Goal: Transaction & Acquisition: Purchase product/service

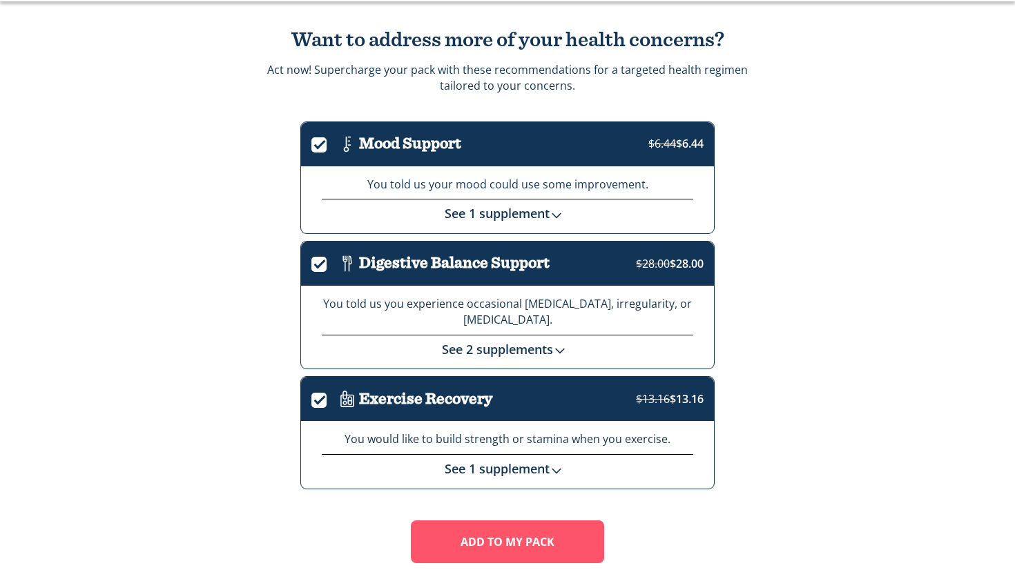
scroll to position [81, 0]
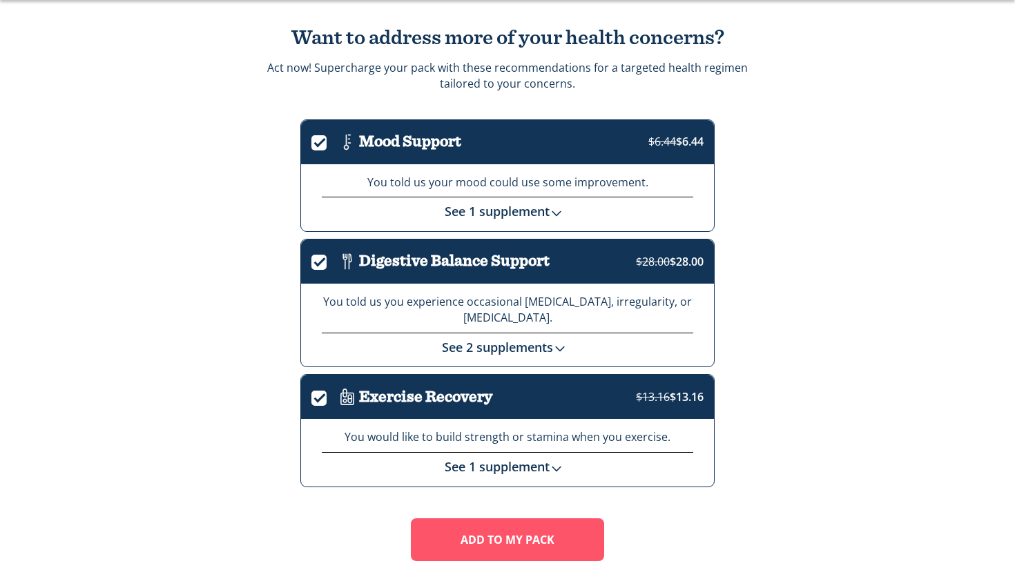
click at [560, 206] on img at bounding box center [557, 213] width 14 height 14
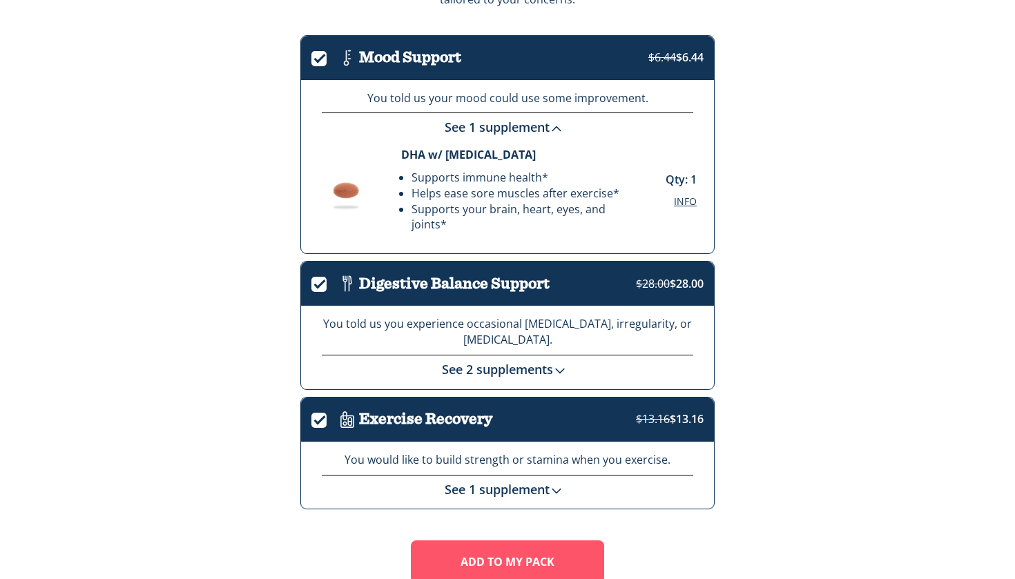
scroll to position [185, 0]
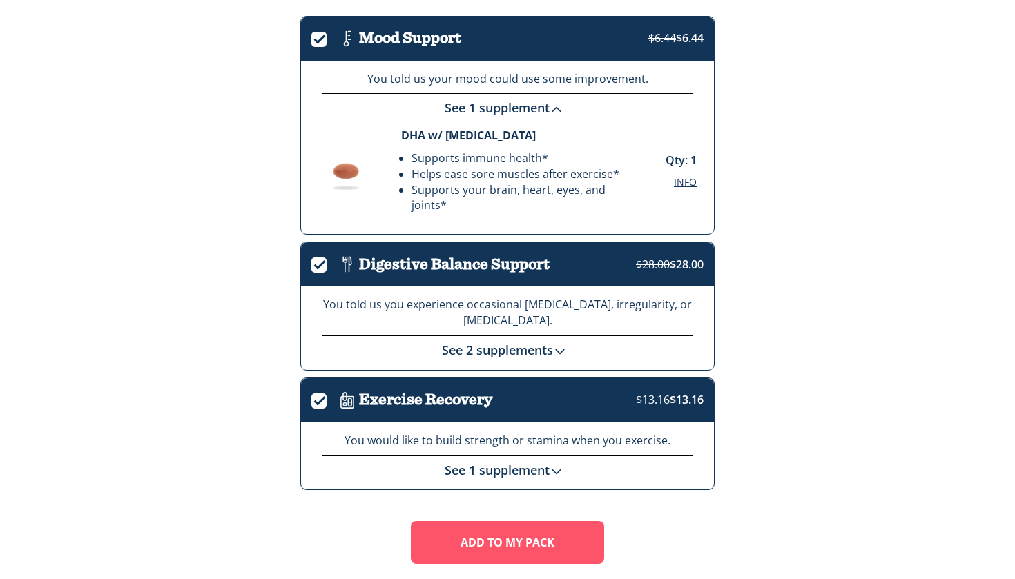
click at [560, 345] on img at bounding box center [560, 352] width 14 height 14
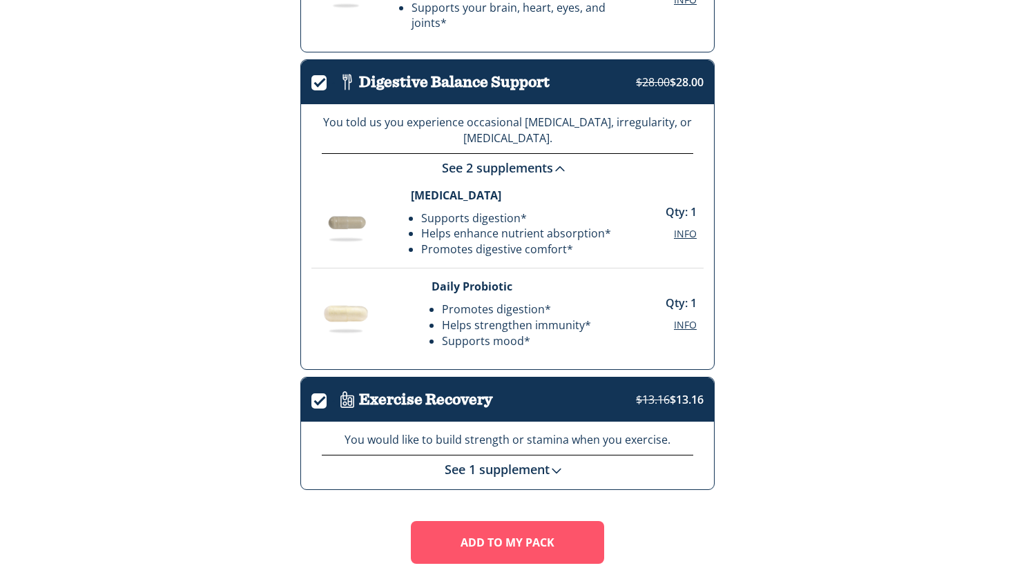
scroll to position [384, 0]
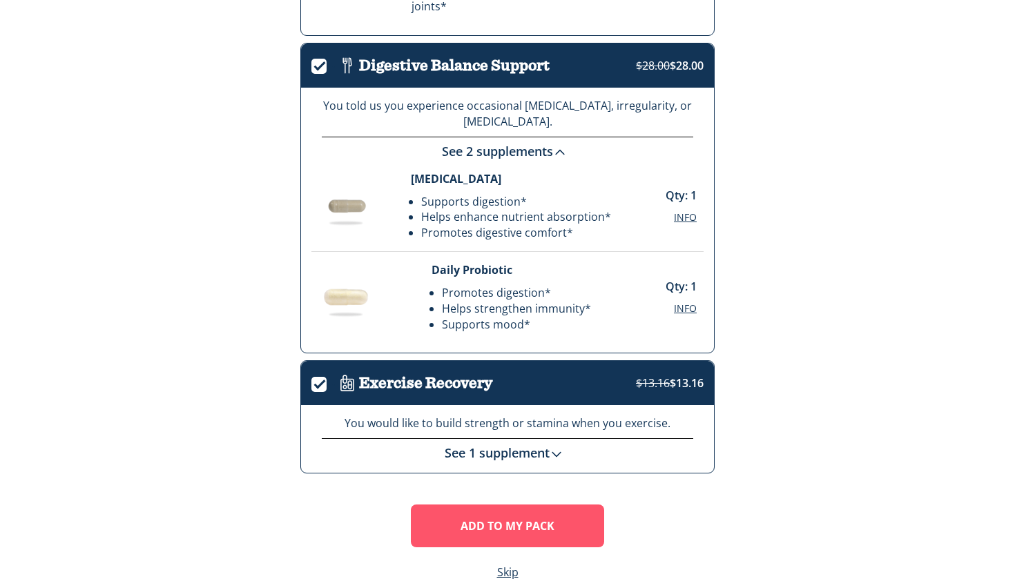
click at [561, 448] on img at bounding box center [557, 455] width 14 height 14
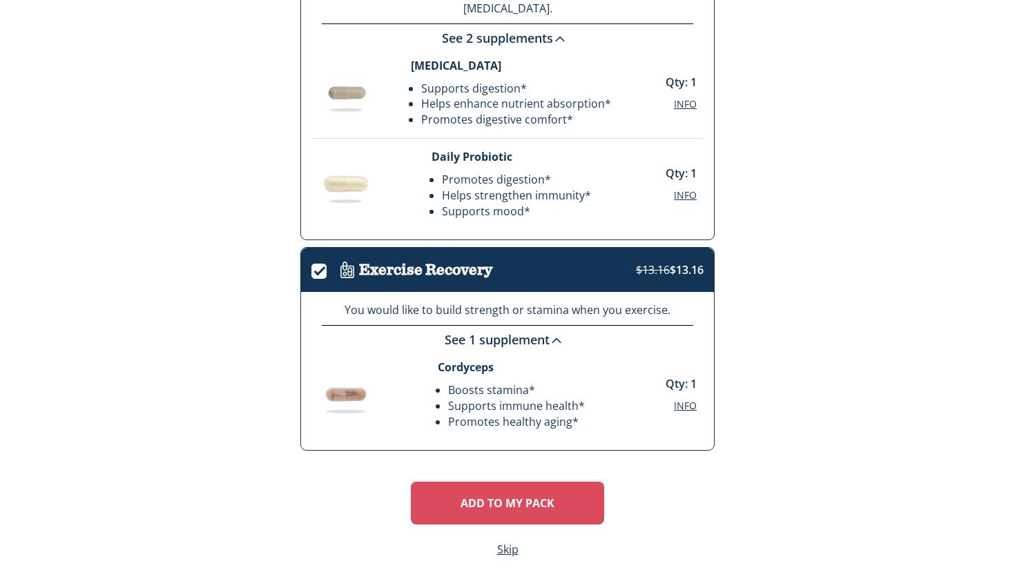
scroll to position [495, 0]
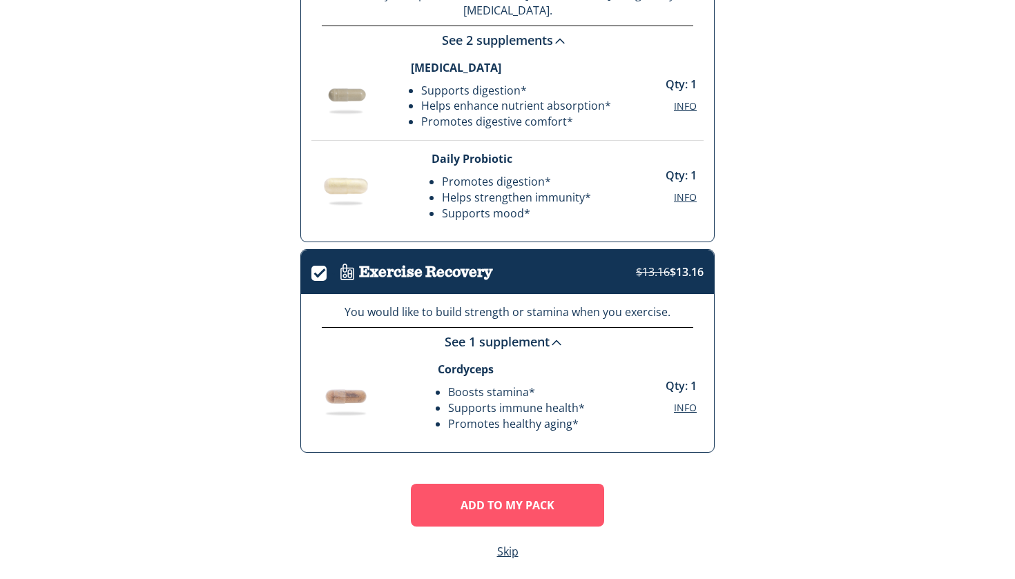
click at [322, 267] on label "." at bounding box center [323, 271] width 24 height 16
click at [311, 273] on input "." at bounding box center [311, 273] width 0 height 0
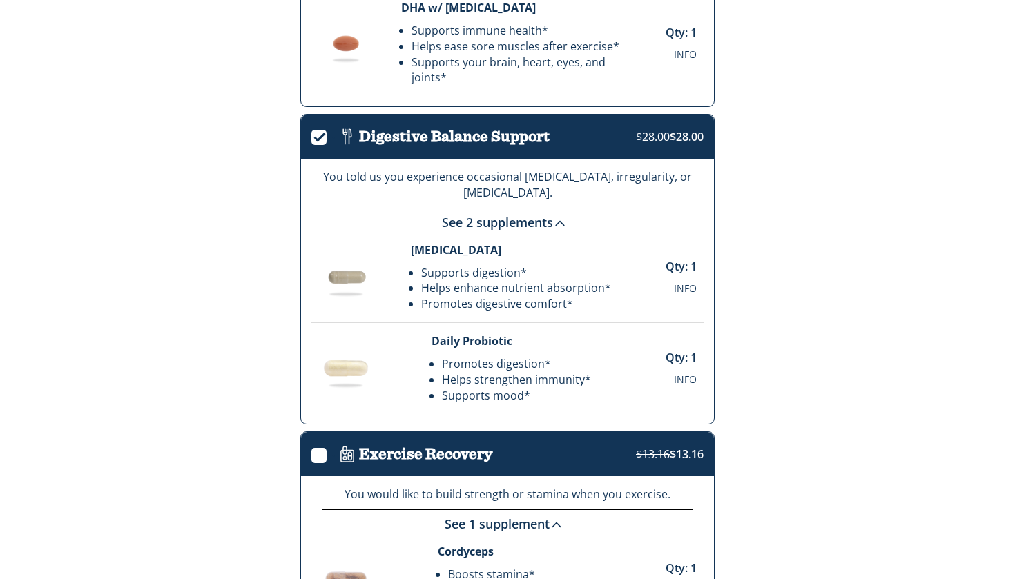
scroll to position [311, 0]
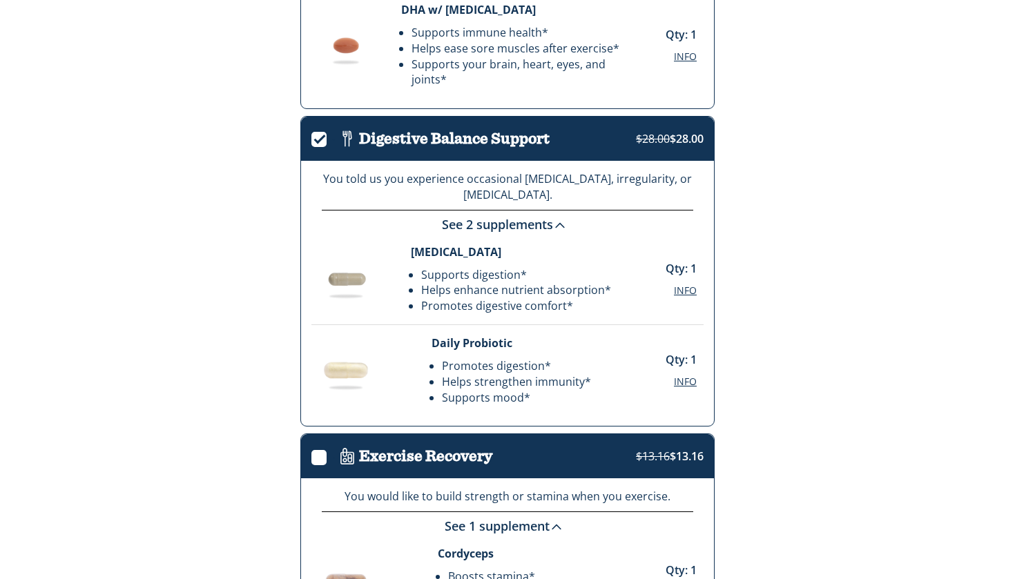
click at [689, 285] on span "Info" at bounding box center [685, 290] width 23 height 13
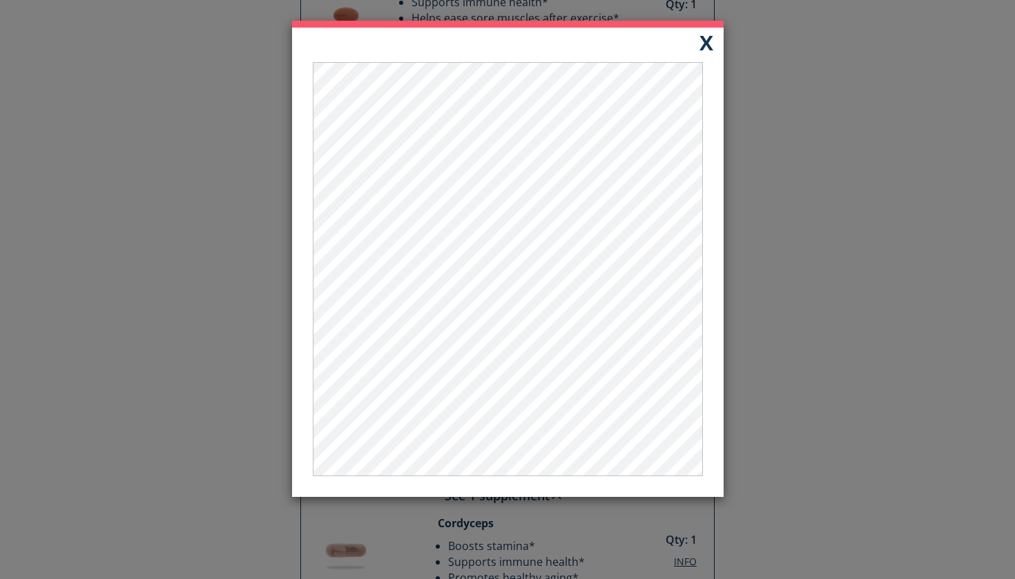
scroll to position [341, 0]
click at [709, 43] on button "X" at bounding box center [706, 42] width 35 height 29
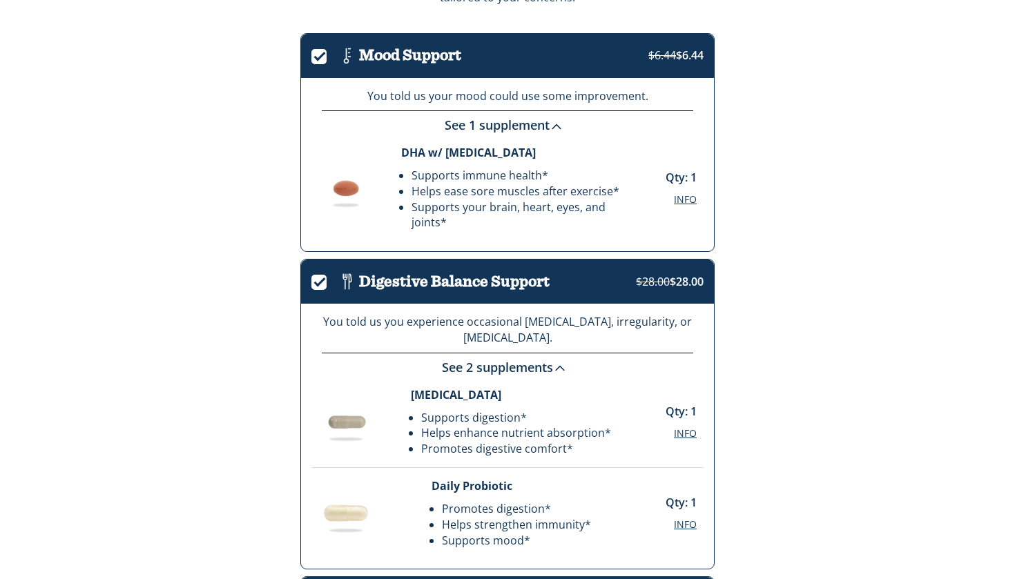
scroll to position [168, 0]
click at [685, 194] on span "Info" at bounding box center [685, 199] width 23 height 13
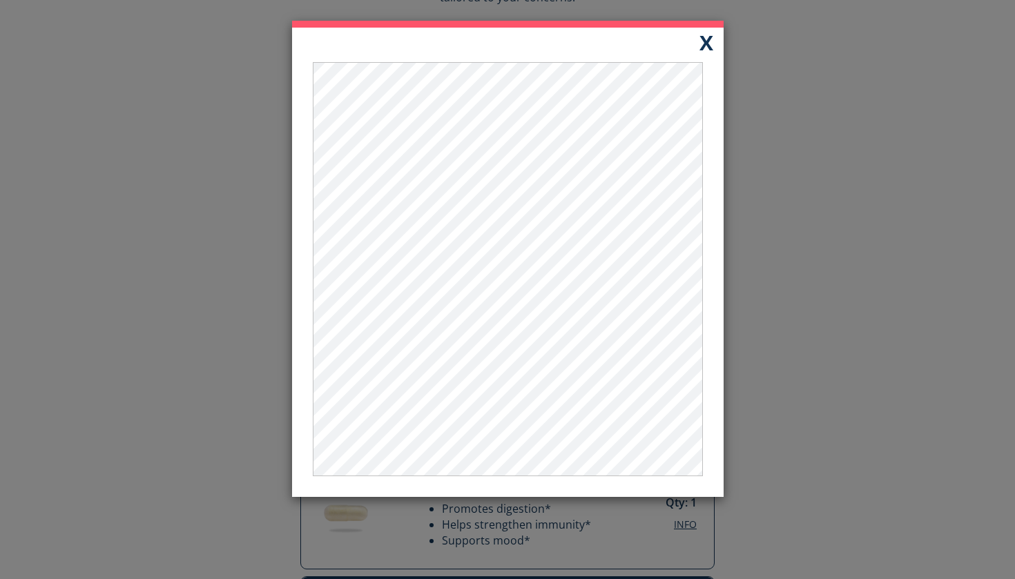
click at [707, 42] on button "X" at bounding box center [706, 42] width 35 height 29
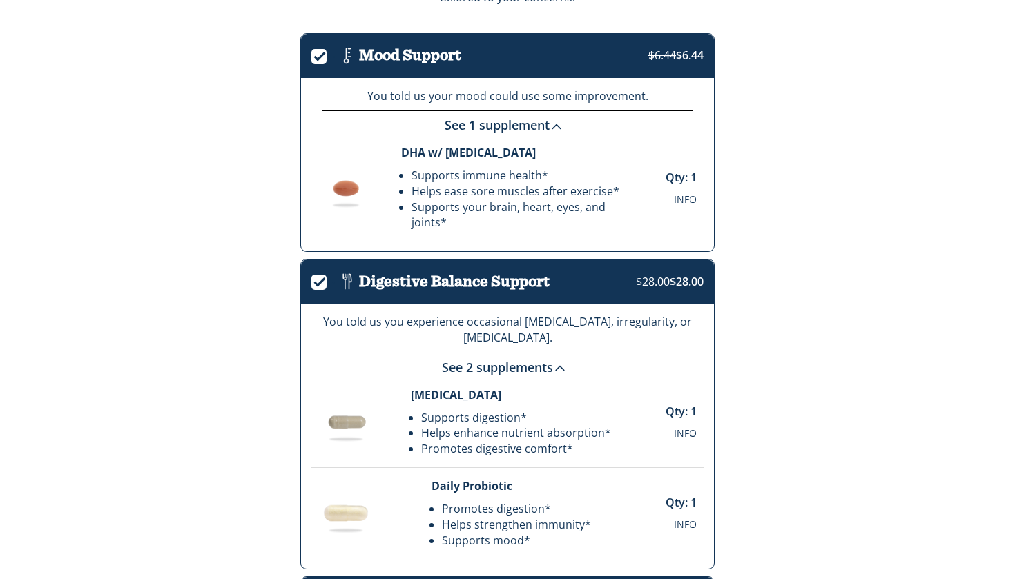
click at [323, 57] on label "." at bounding box center [323, 54] width 24 height 16
click at [311, 57] on input "." at bounding box center [311, 57] width 0 height 0
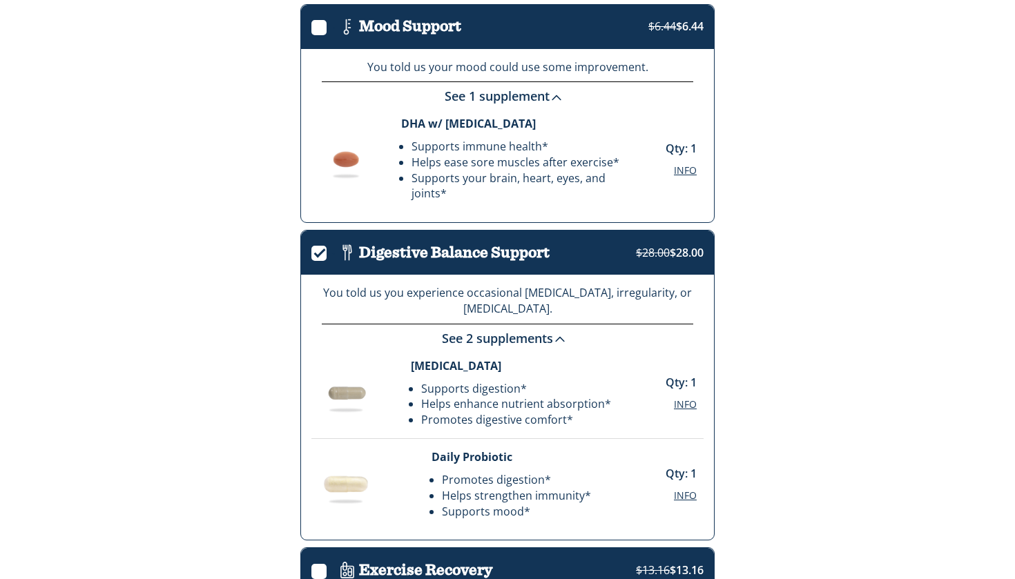
scroll to position [271, 0]
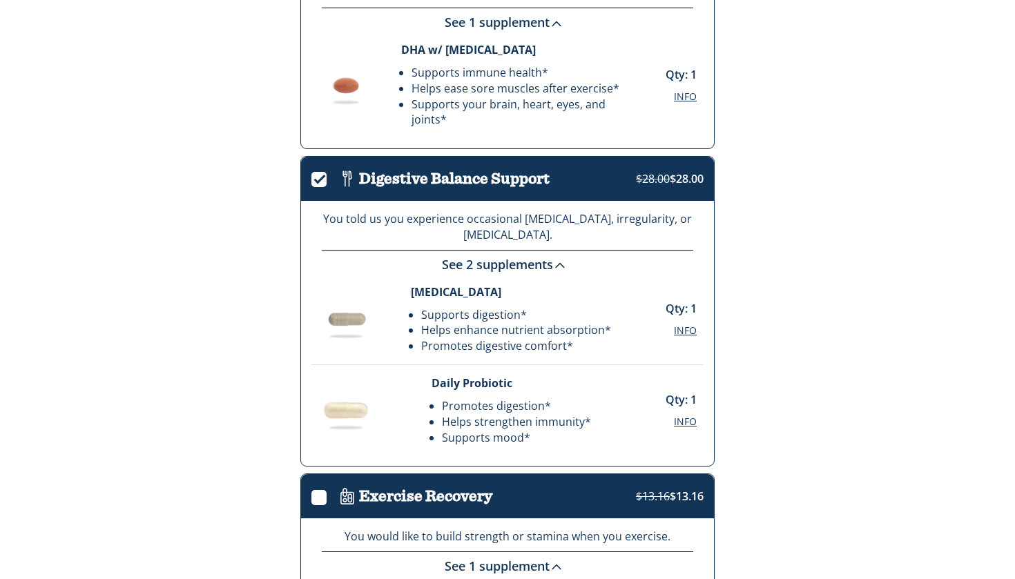
click at [319, 178] on label "." at bounding box center [323, 177] width 24 height 16
click at [311, 180] on input "." at bounding box center [311, 180] width 0 height 0
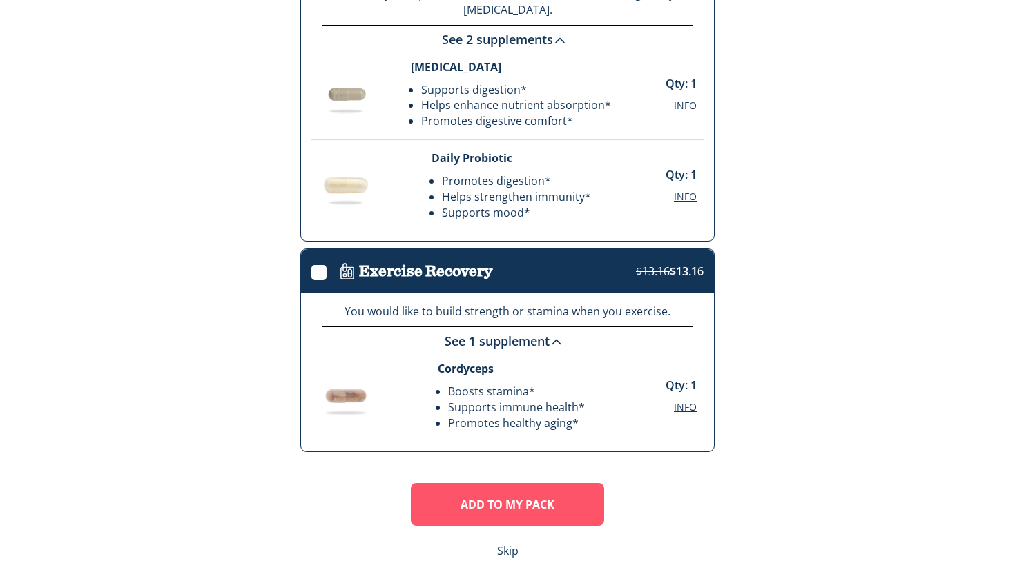
scroll to position [495, 0]
click at [505, 546] on link "Skip" at bounding box center [507, 552] width 21 height 16
